Goal: Information Seeking & Learning: Learn about a topic

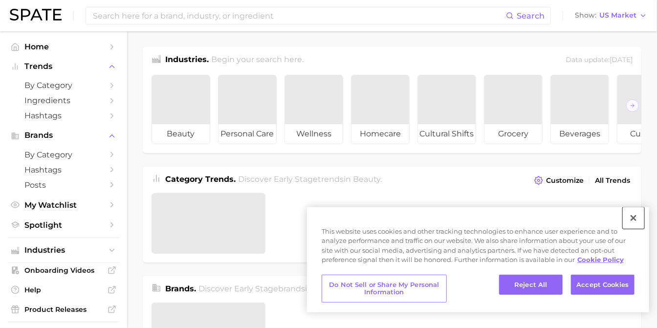
click at [630, 215] on button "Close" at bounding box center [634, 218] width 22 height 22
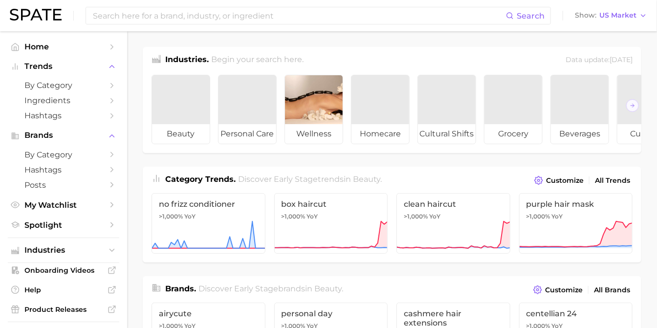
click at [221, 17] on input at bounding box center [299, 15] width 414 height 17
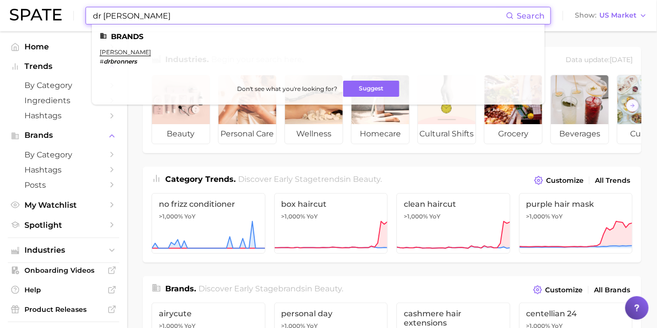
type input "dr [PERSON_NAME]"
click at [127, 54] on link "[PERSON_NAME]" at bounding box center [125, 51] width 51 height 7
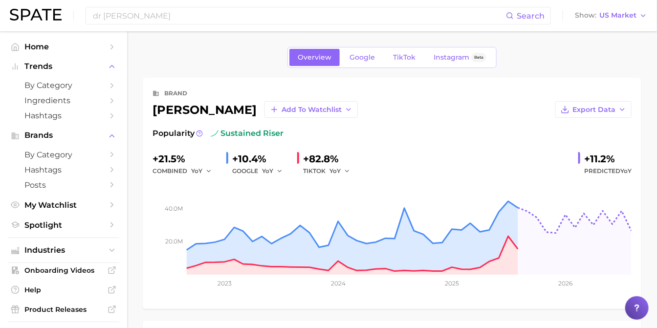
click at [622, 109] on polyline "button" at bounding box center [622, 109] width 4 height 2
click at [583, 142] on span "Time Series Image" at bounding box center [572, 145] width 65 height 8
click at [315, 155] on div "+82.8%" at bounding box center [330, 159] width 54 height 16
click at [400, 56] on span "TikTok" at bounding box center [404, 57] width 22 height 8
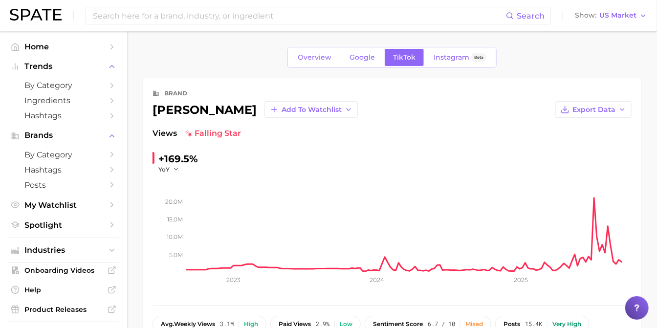
click at [622, 112] on icon "button" at bounding box center [622, 110] width 8 height 8
click at [582, 145] on span "Time Series Image" at bounding box center [572, 145] width 65 height 8
click at [631, 48] on div "Overview Google TikTok Instagram Beta" at bounding box center [392, 57] width 498 height 21
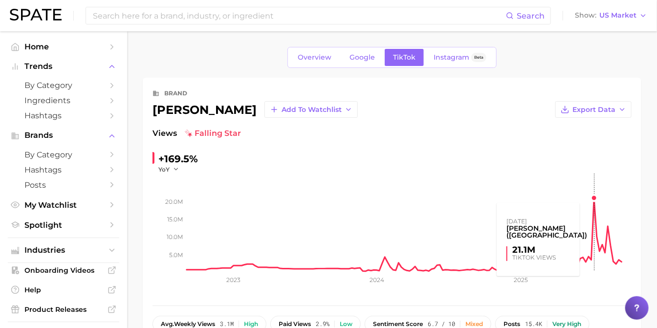
click at [595, 198] on rect at bounding box center [409, 222] width 445 height 98
click at [592, 202] on rect at bounding box center [409, 222] width 445 height 98
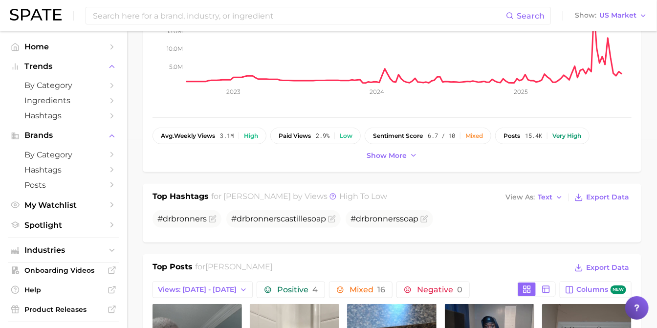
scroll to position [325, 0]
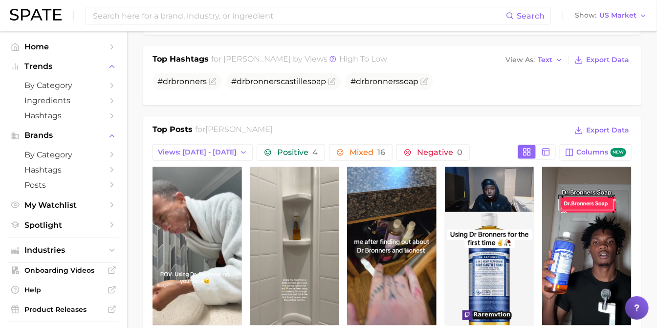
click at [205, 148] on span "Views: [DATE] - [DATE]" at bounding box center [197, 152] width 79 height 8
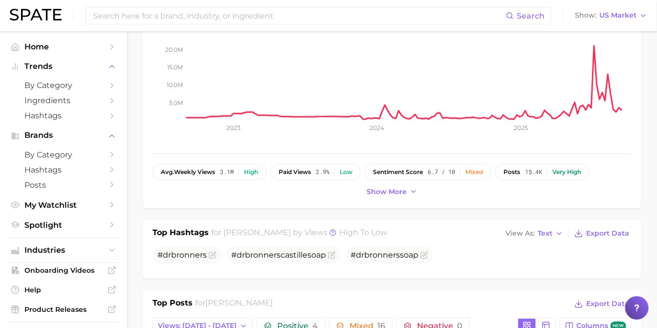
scroll to position [217, 0]
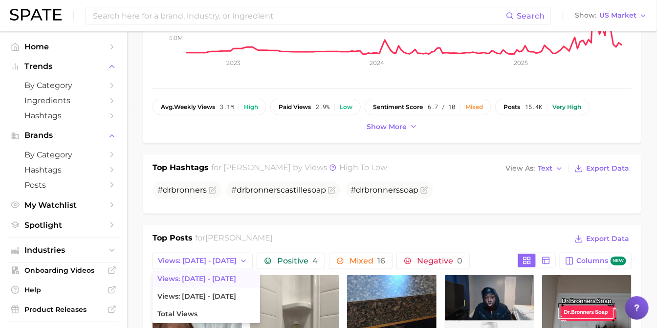
click at [393, 126] on span "Show more" at bounding box center [387, 127] width 40 height 8
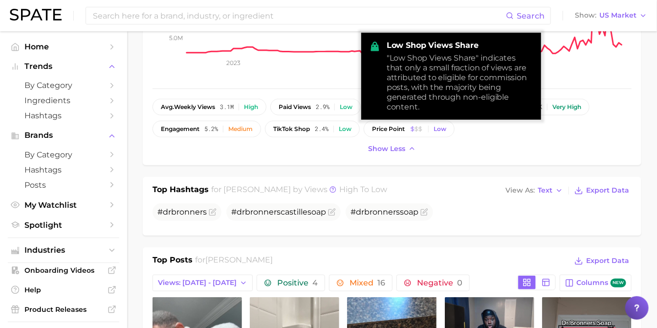
click at [292, 128] on span "TikTok shop" at bounding box center [291, 129] width 37 height 7
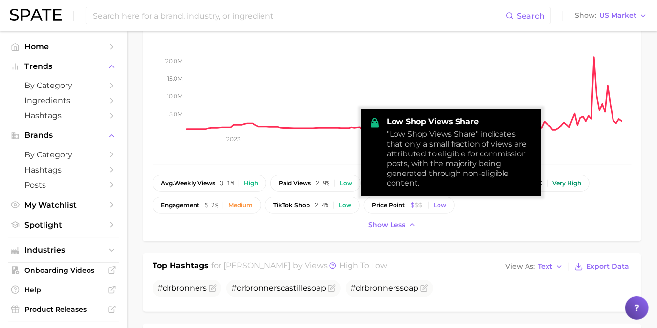
scroll to position [108, 0]
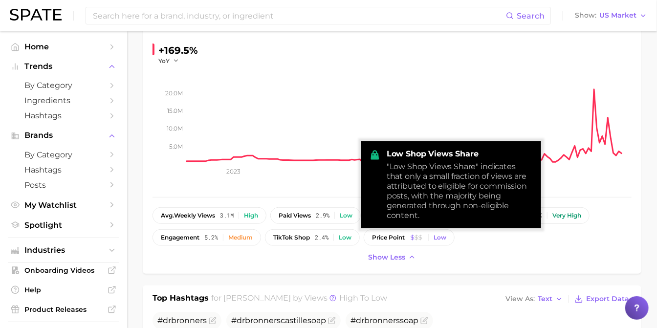
click at [302, 237] on span "TikTok shop" at bounding box center [291, 237] width 37 height 7
